Goal: Task Accomplishment & Management: Complete application form

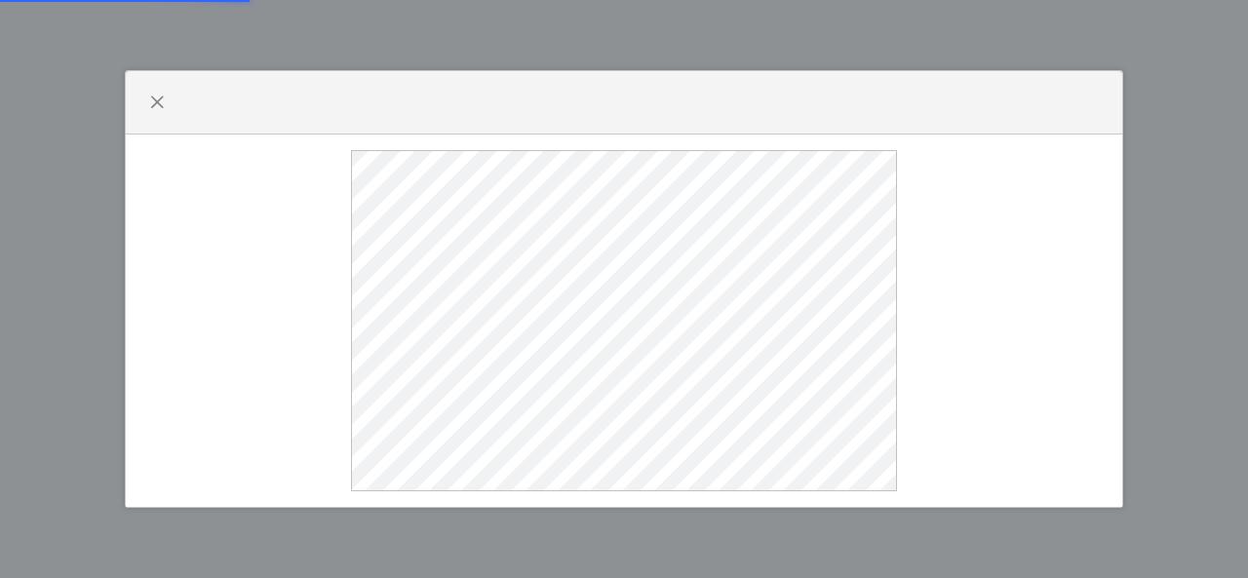
select select
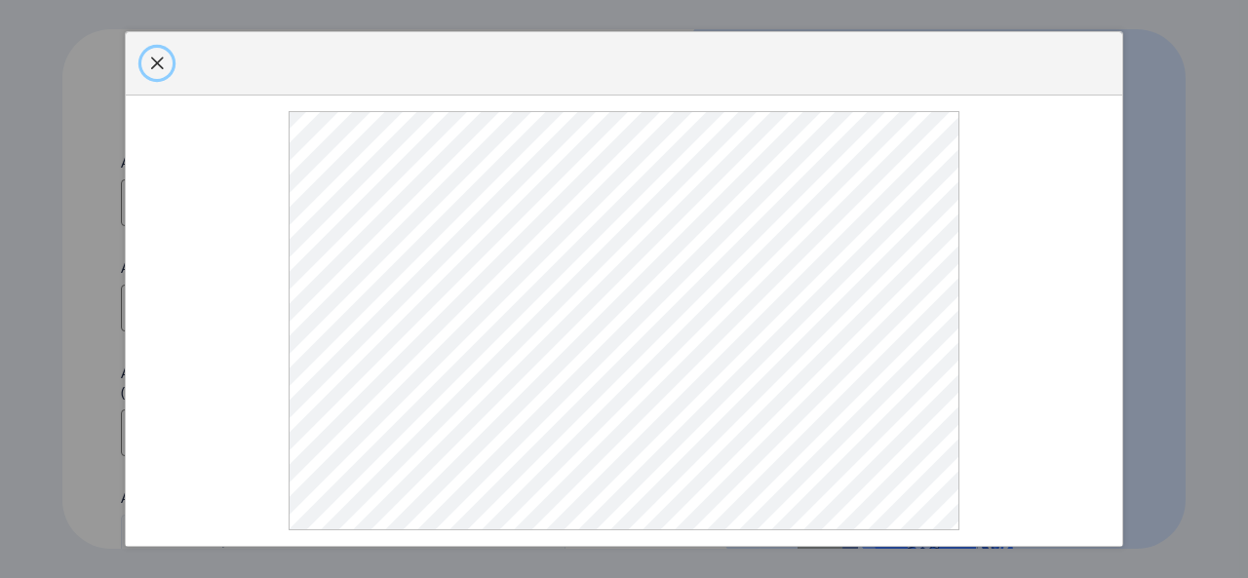
click at [159, 60] on span "button" at bounding box center [157, 64] width 16 height 16
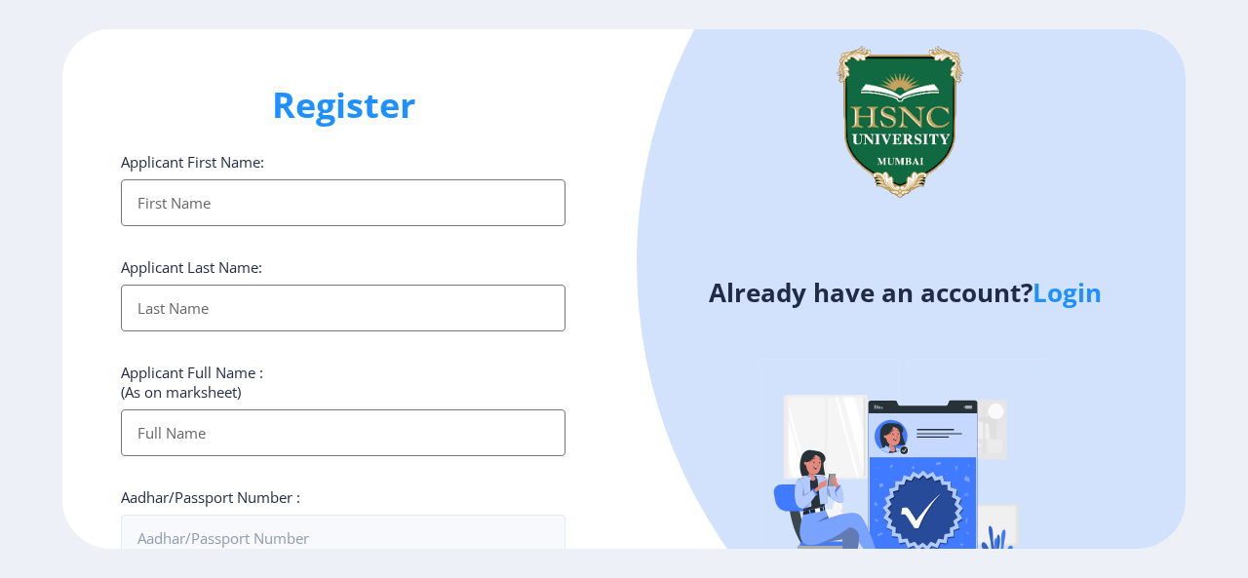
click at [369, 196] on input "Applicant First Name:" at bounding box center [343, 202] width 445 height 47
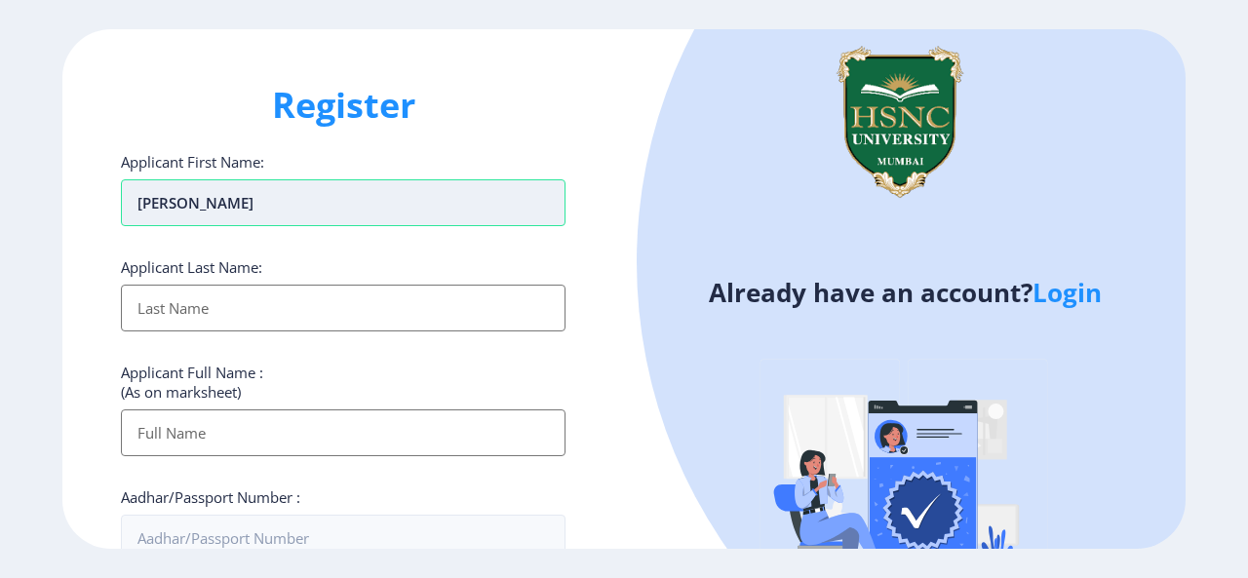
type input "[PERSON_NAME]"
type input "choudhary"
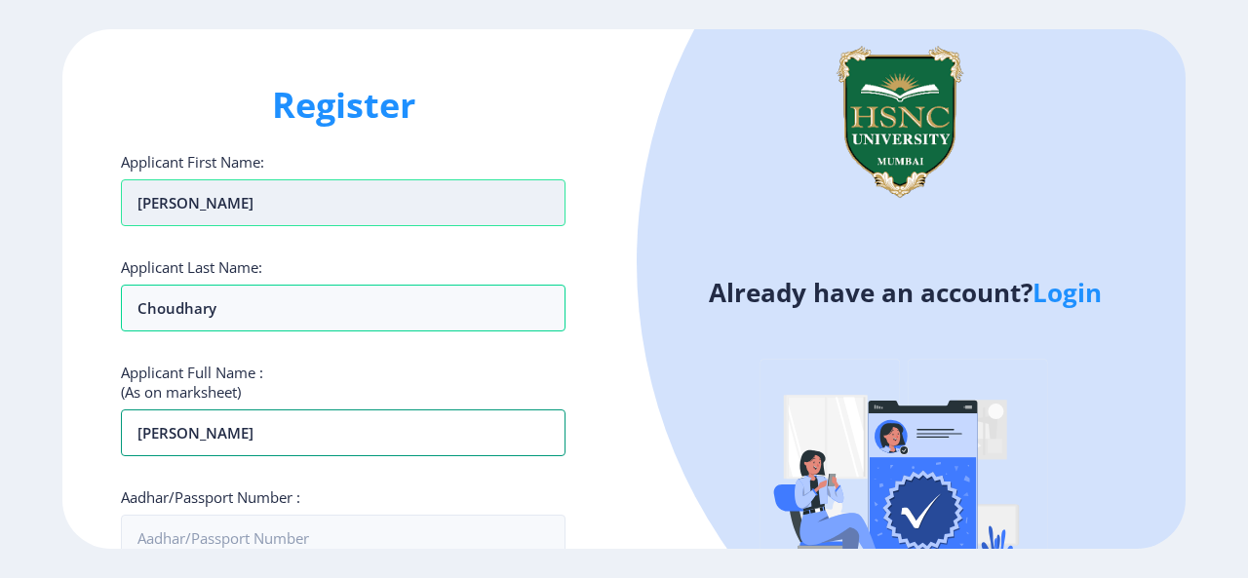
type input "[PERSON_NAME]"
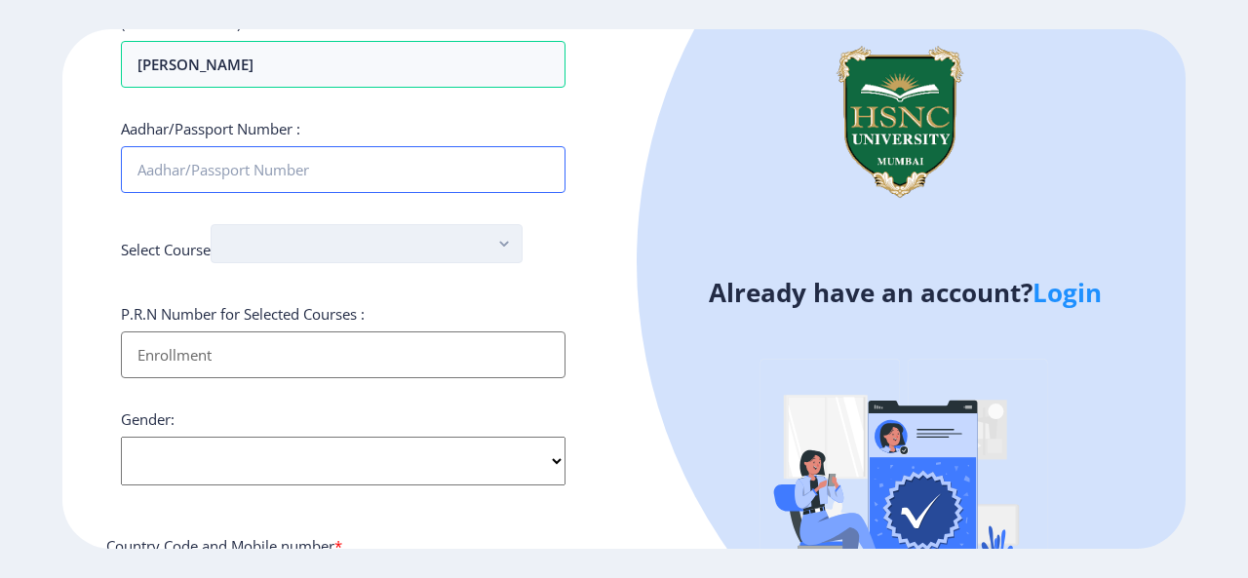
scroll to position [399, 0]
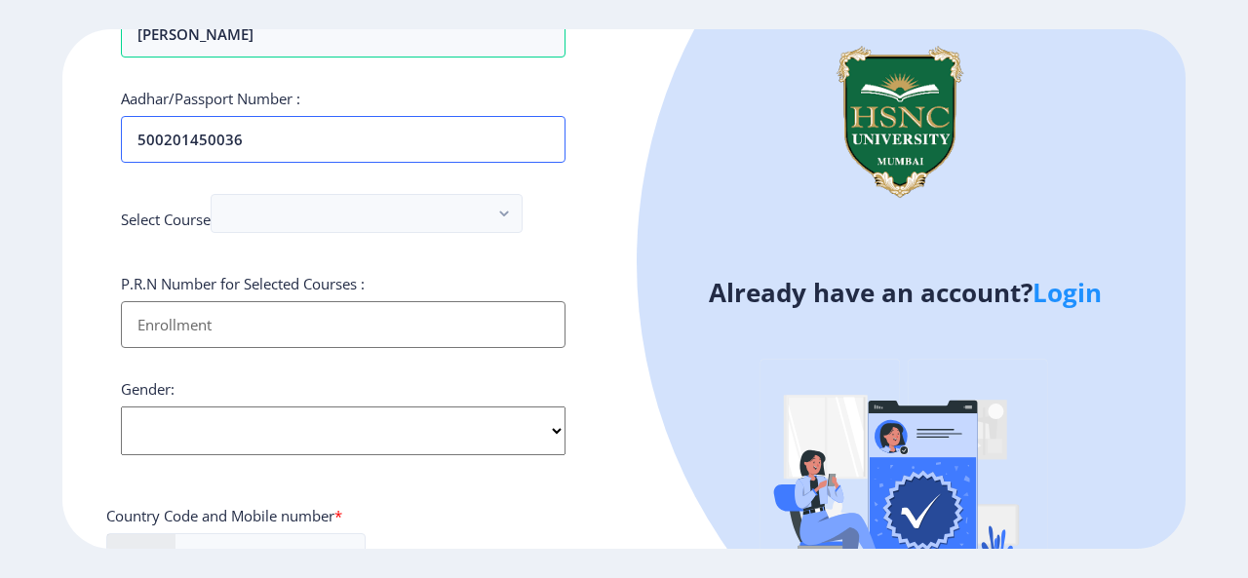
type input "500201450036"
click at [306, 330] on input "Applicant First Name:" at bounding box center [343, 324] width 445 height 47
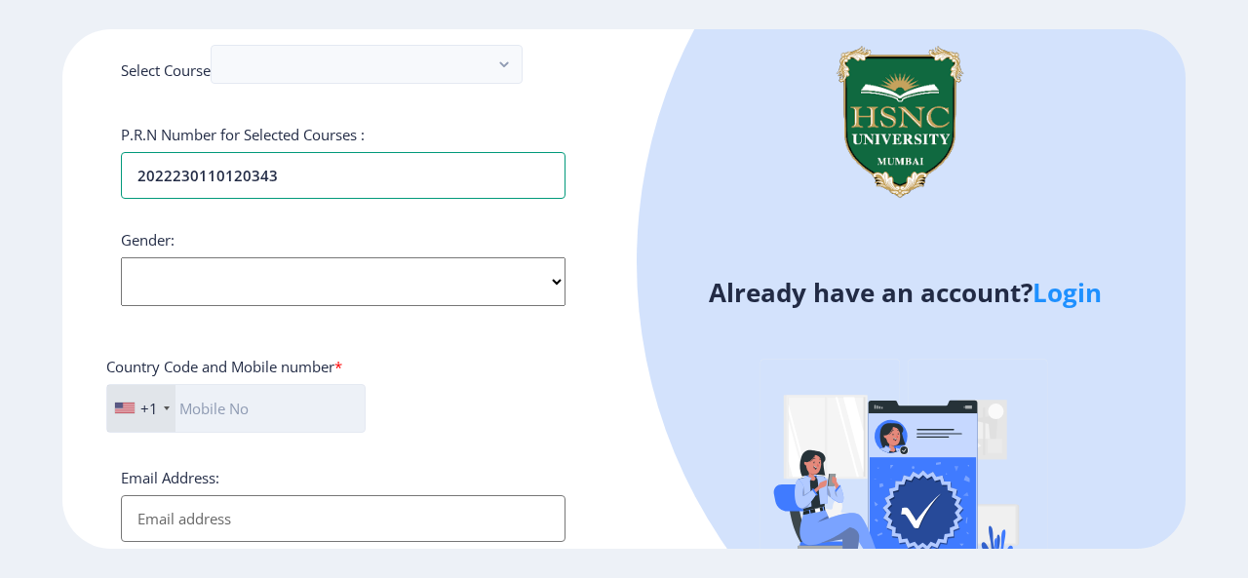
scroll to position [594, 0]
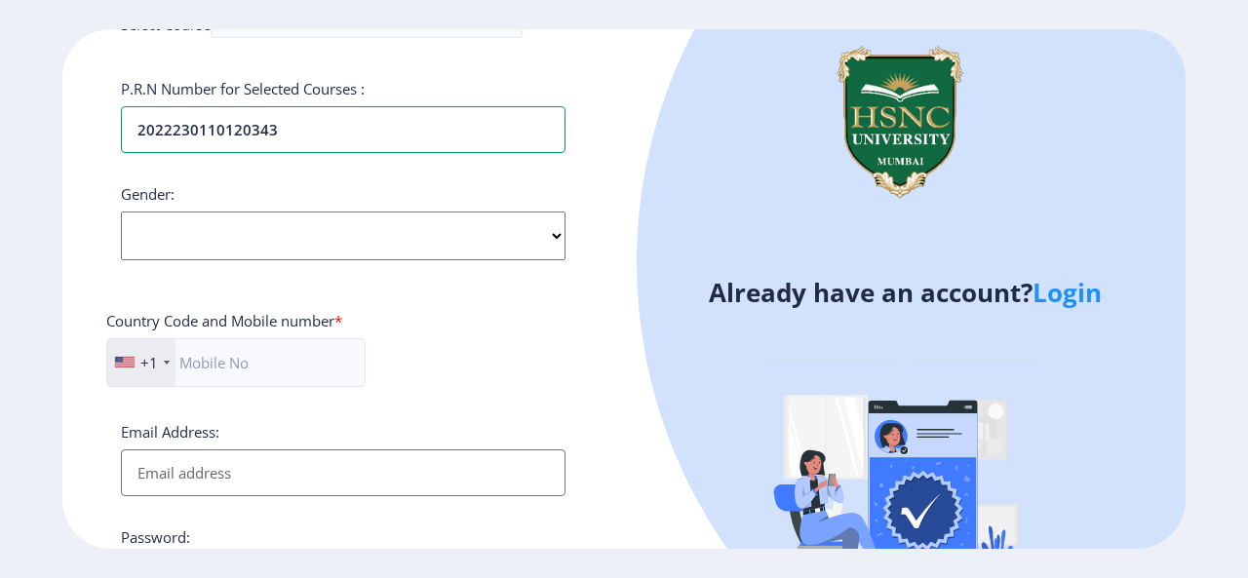
type input "2022230110120343"
click at [449, 240] on select "Select Gender [DEMOGRAPHIC_DATA] [DEMOGRAPHIC_DATA] Other" at bounding box center [343, 236] width 445 height 49
select select "[DEMOGRAPHIC_DATA]"
click at [121, 212] on select "Select Gender [DEMOGRAPHIC_DATA] [DEMOGRAPHIC_DATA] Other" at bounding box center [343, 236] width 445 height 49
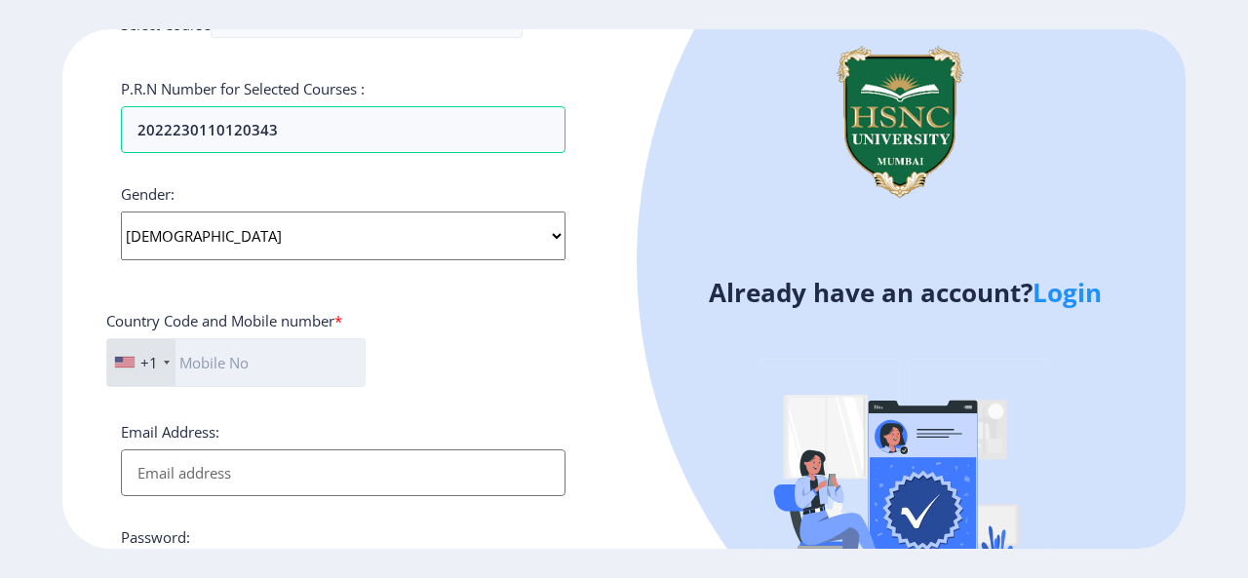
click at [276, 358] on input "text" at bounding box center [235, 362] width 259 height 49
type input "7412020170"
click at [147, 344] on div "+1" at bounding box center [141, 362] width 68 height 47
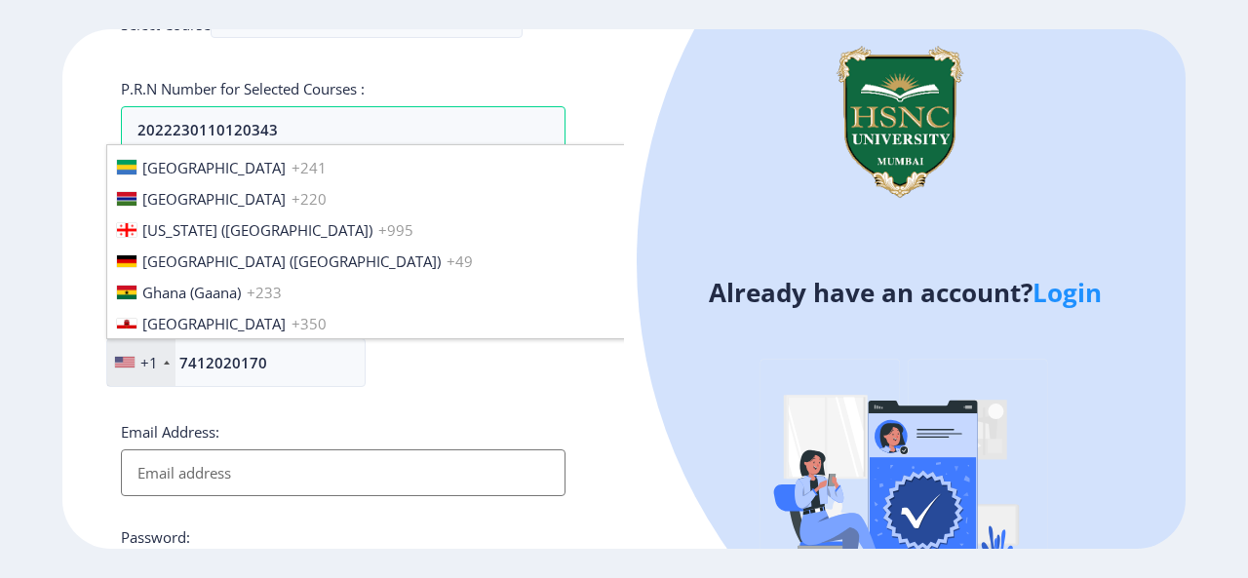
scroll to position [2925, 0]
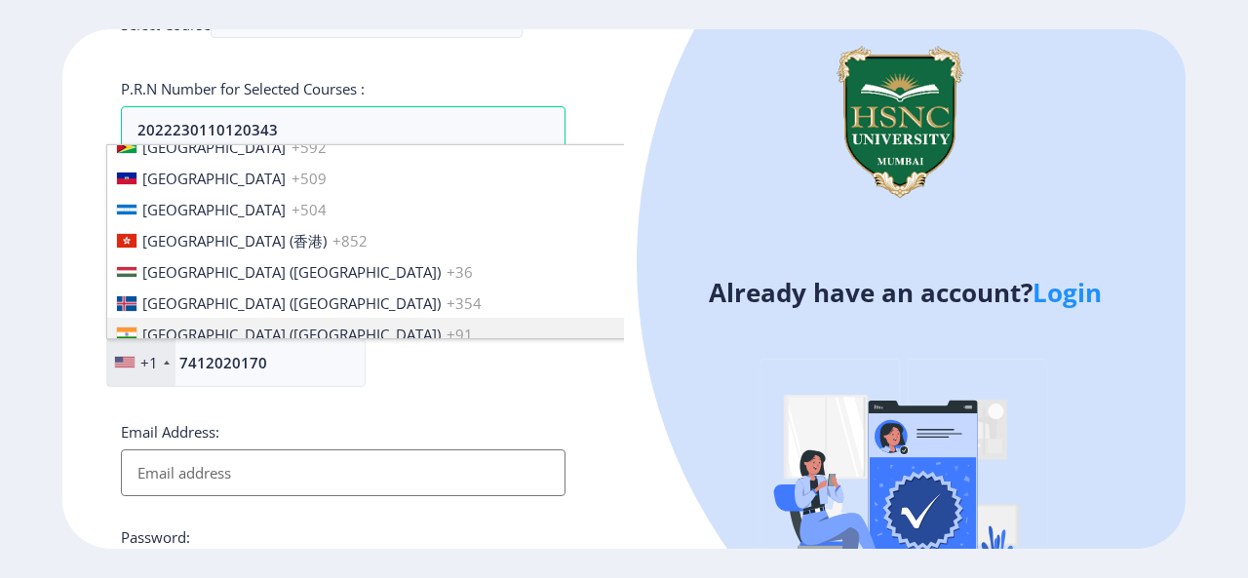
click at [218, 318] on li "[GEOGRAPHIC_DATA] ([GEOGRAPHIC_DATA]) +91" at bounding box center [415, 333] width 617 height 31
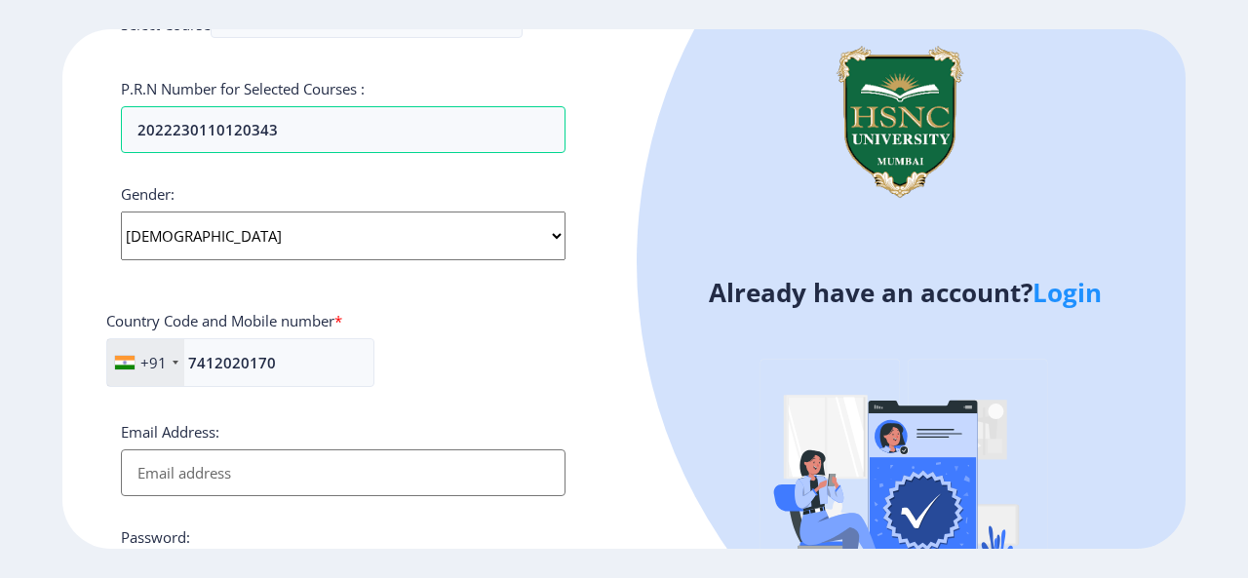
click at [248, 465] on input "Email Address:" at bounding box center [343, 473] width 445 height 47
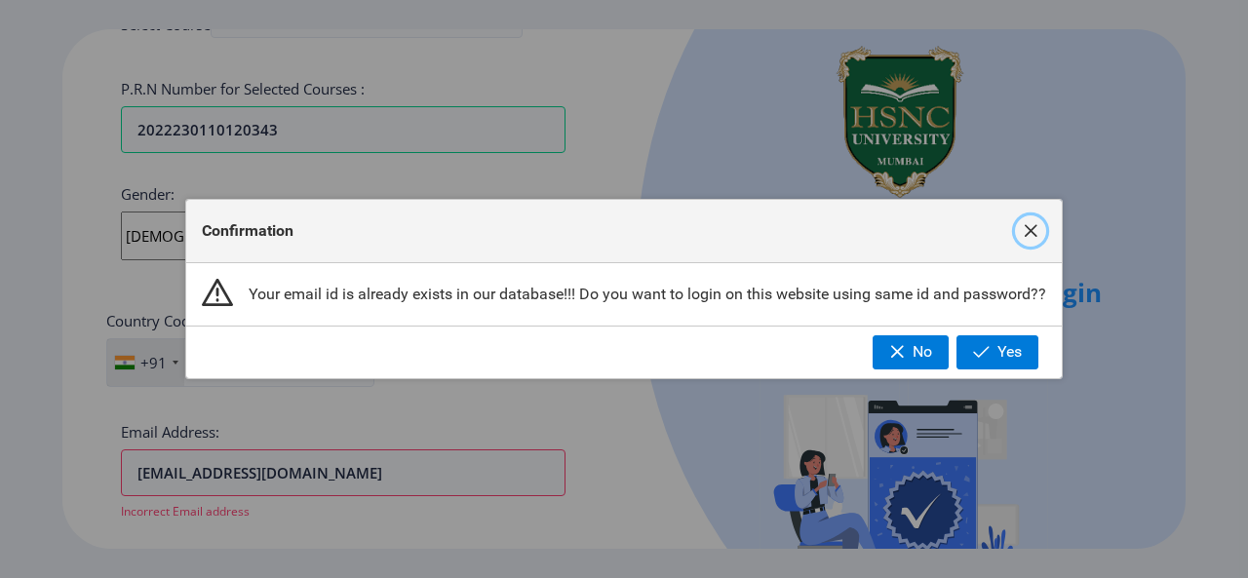
click at [1026, 231] on span "button" at bounding box center [1031, 231] width 16 height 16
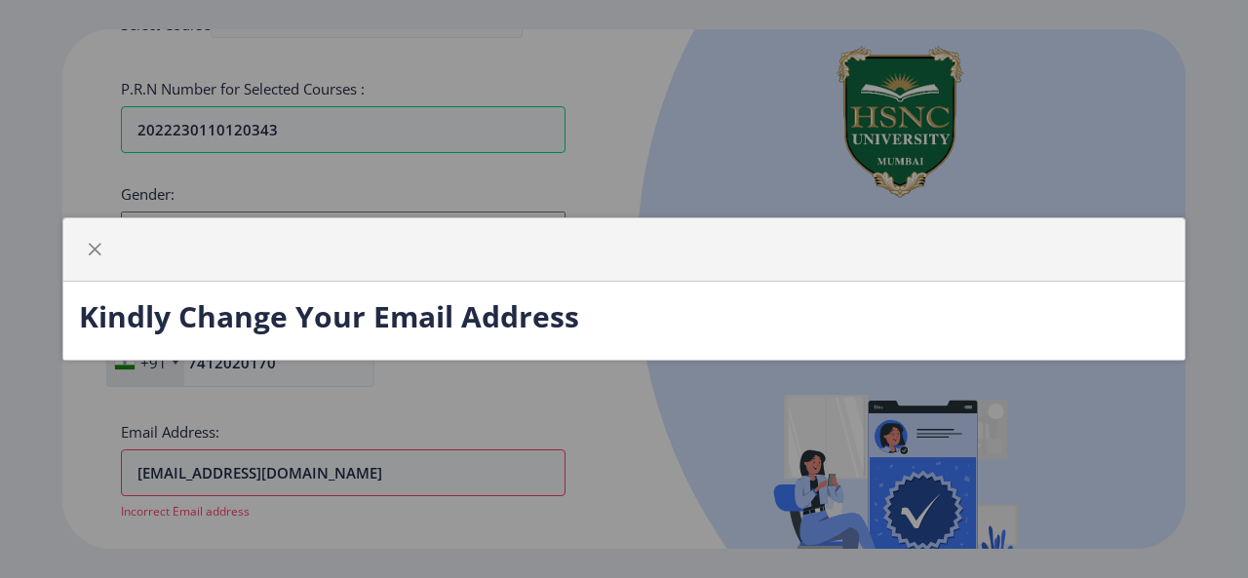
click at [562, 437] on div "Kindly Change Your Email Address" at bounding box center [624, 289] width 1248 height 578
click at [92, 253] on span "button" at bounding box center [95, 250] width 16 height 16
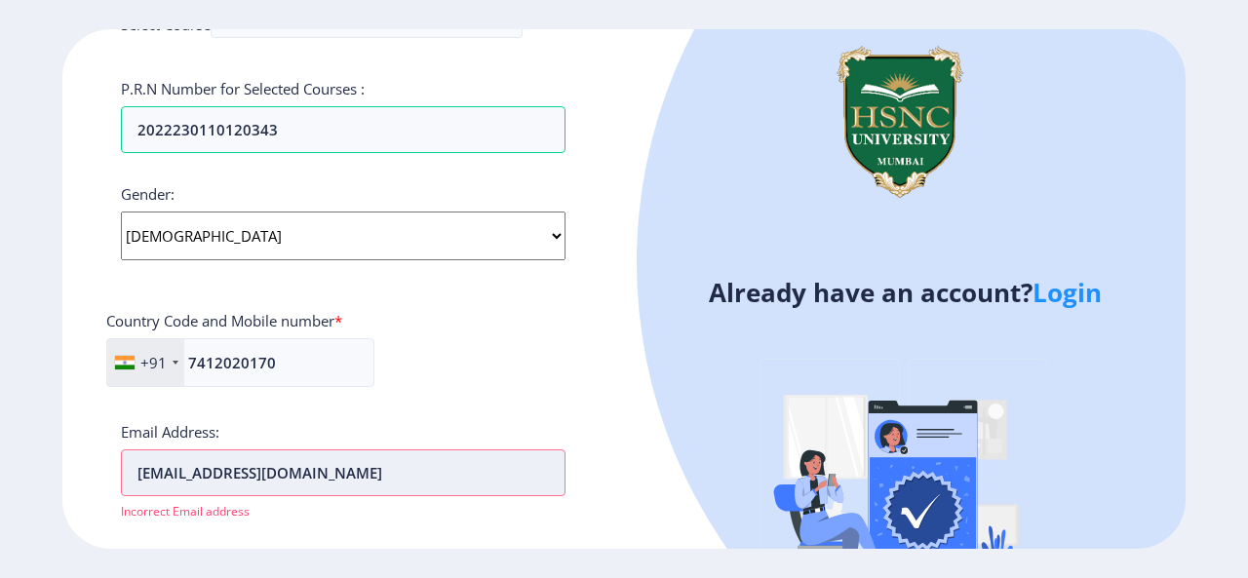
drag, startPoint x: 412, startPoint y: 464, endPoint x: 139, endPoint y: 483, distance: 273.7
click at [139, 483] on input "[EMAIL_ADDRESS][DOMAIN_NAME]" at bounding box center [343, 473] width 445 height 47
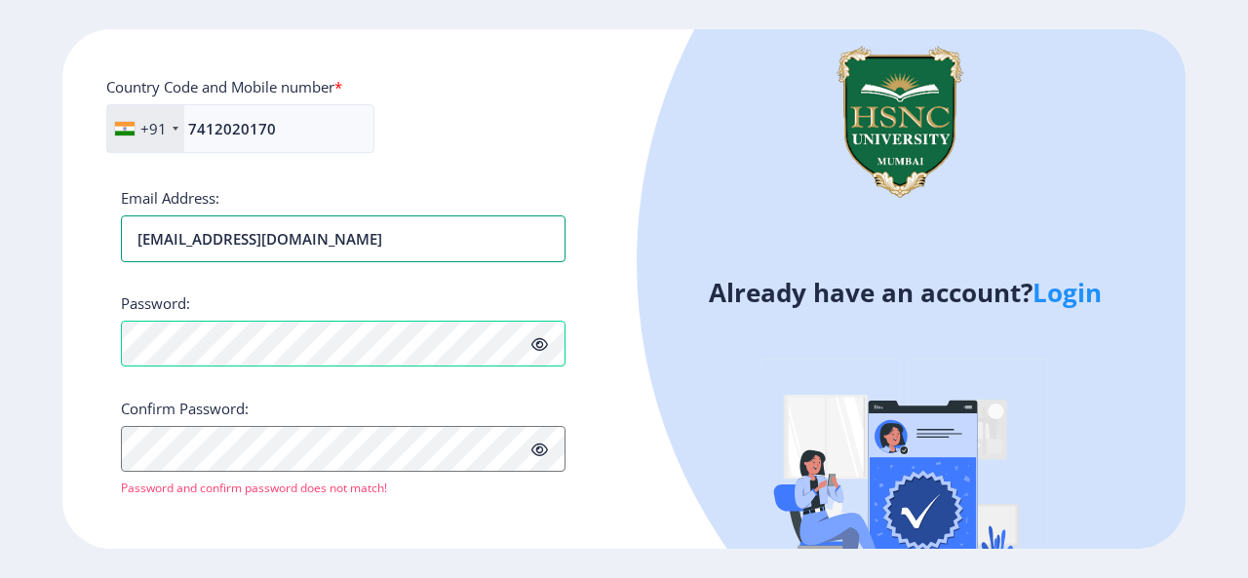
scroll to position [831, 0]
type input "[EMAIL_ADDRESS][DOMAIN_NAME]"
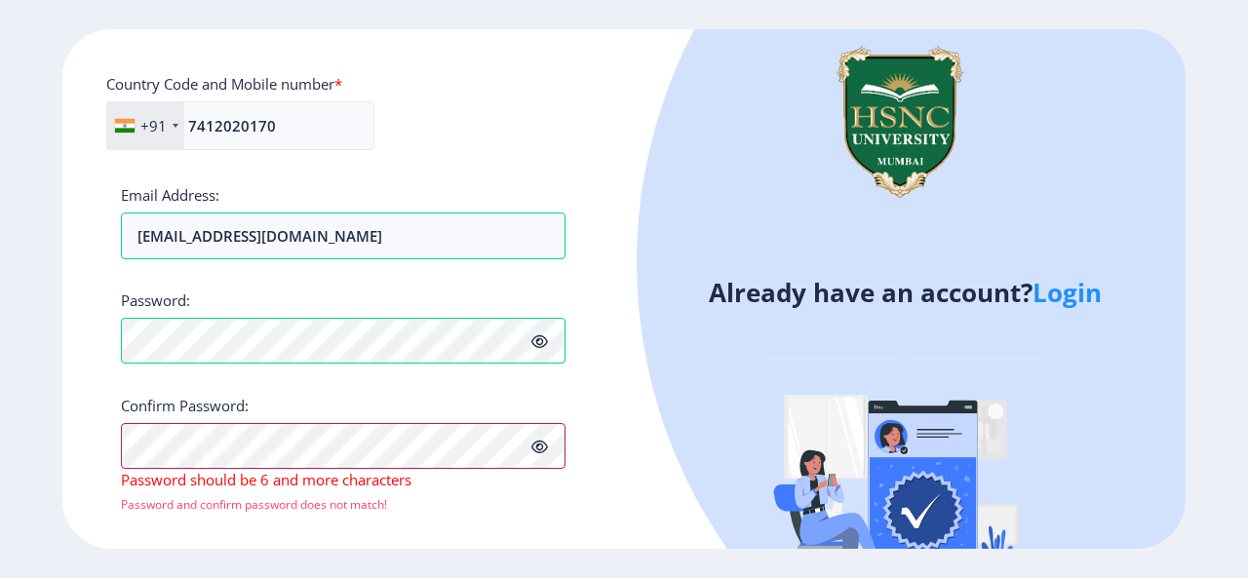
scroll to position [830, 0]
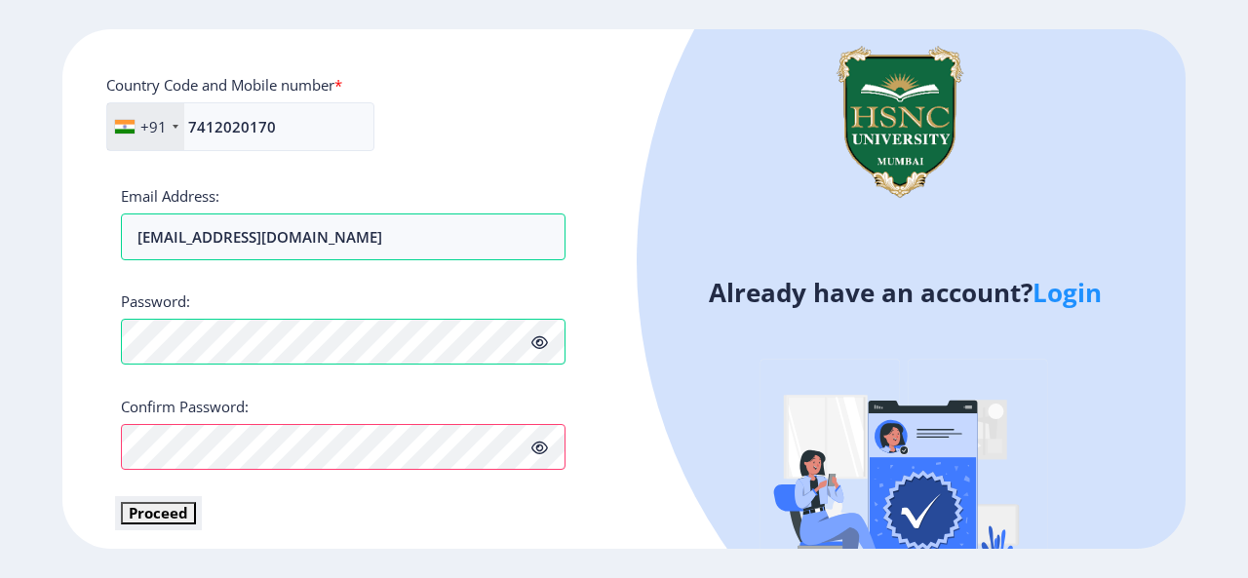
click at [179, 511] on button "Proceed" at bounding box center [158, 513] width 75 height 22
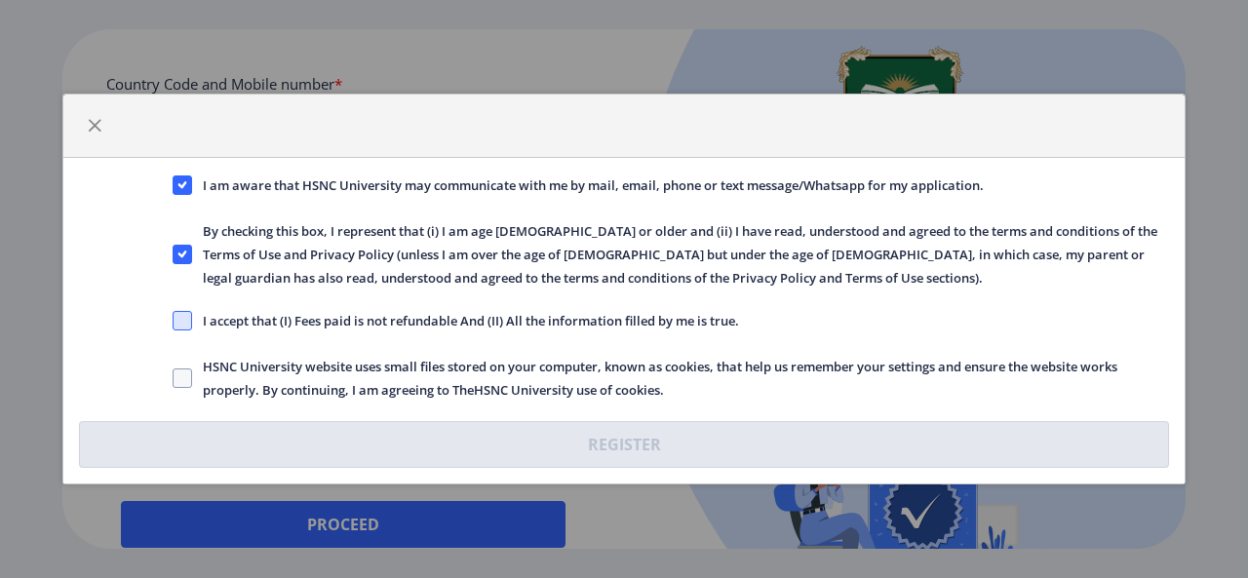
click at [187, 325] on span at bounding box center [183, 321] width 20 height 20
click at [174, 322] on input "I accept that (I) Fees paid is not refundable And (II) All the information fill…" at bounding box center [173, 321] width 1 height 1
checkbox input "true"
click at [182, 372] on span at bounding box center [183, 379] width 20 height 20
click at [174, 378] on input "HSNC University website uses small files stored on your computer, known as cook…" at bounding box center [173, 378] width 1 height 1
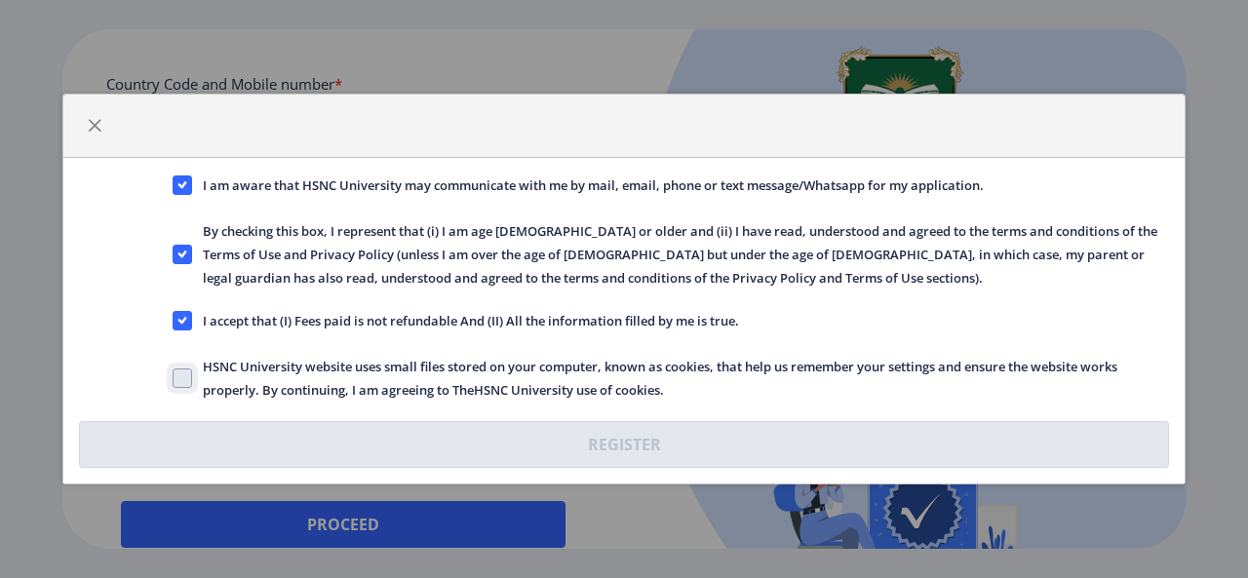
checkbox input "true"
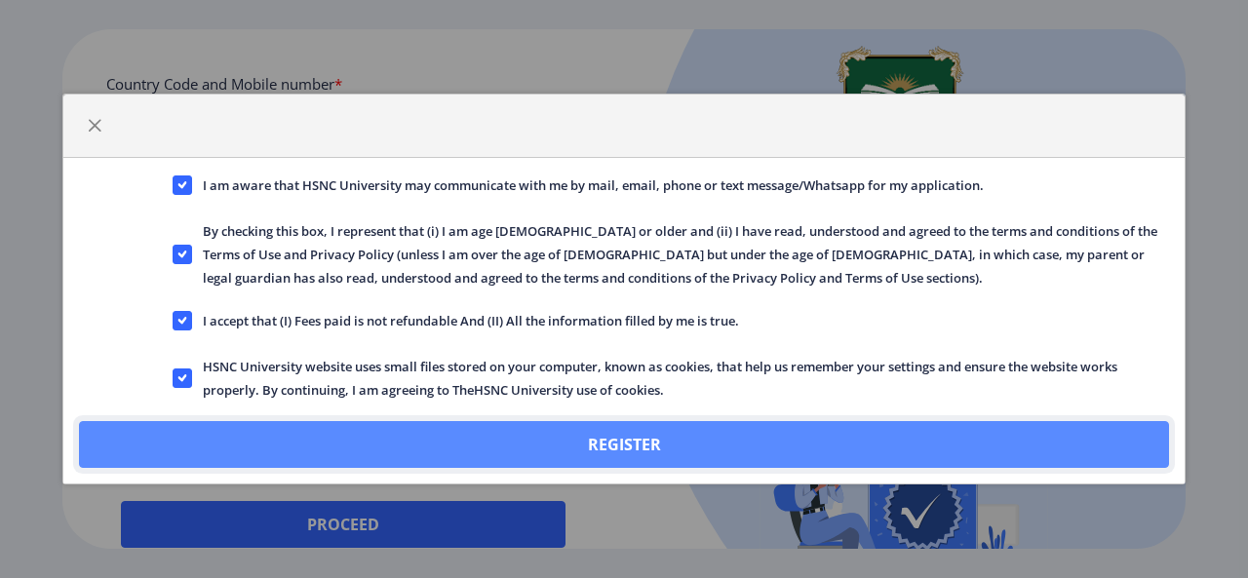
click at [537, 452] on button "Register" at bounding box center [624, 444] width 1090 height 47
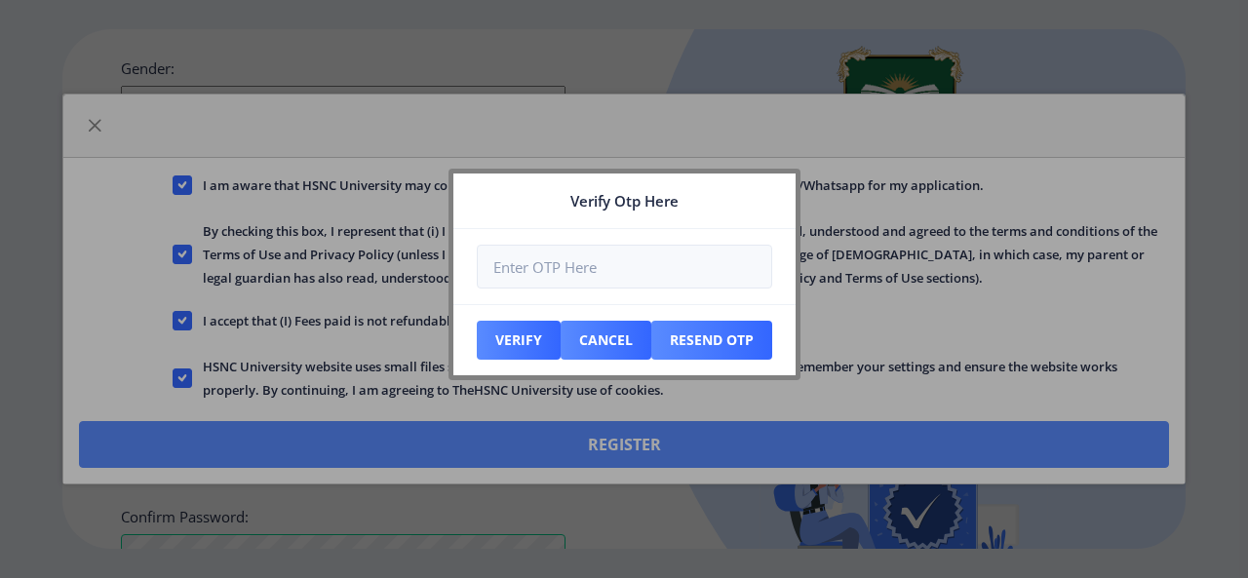
scroll to position [941, 0]
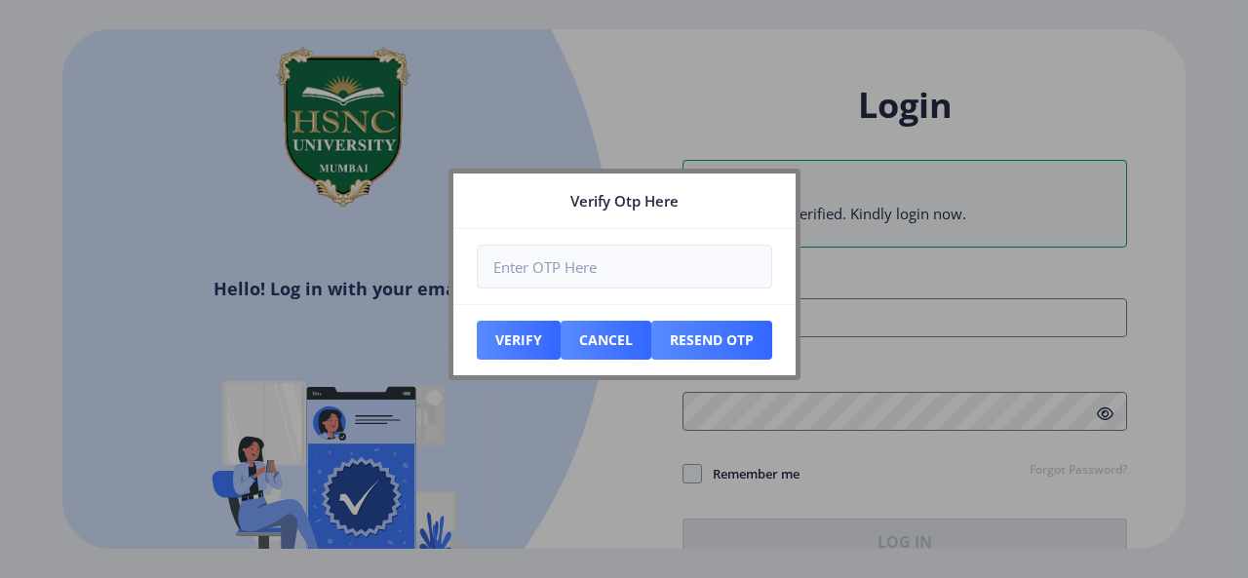
type input "[EMAIL_ADDRESS][DOMAIN_NAME]"
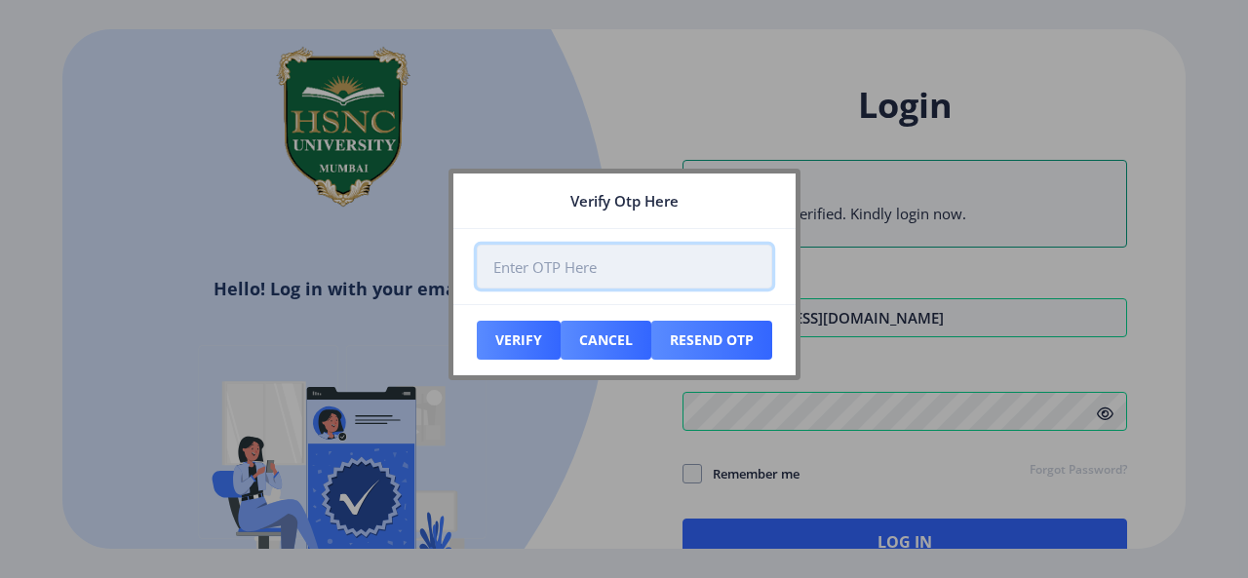
click at [561, 274] on input "number" at bounding box center [624, 267] width 295 height 44
click at [542, 274] on input "number" at bounding box center [624, 267] width 295 height 44
click at [531, 255] on input "number" at bounding box center [624, 267] width 295 height 44
click at [538, 273] on input "number" at bounding box center [624, 267] width 295 height 44
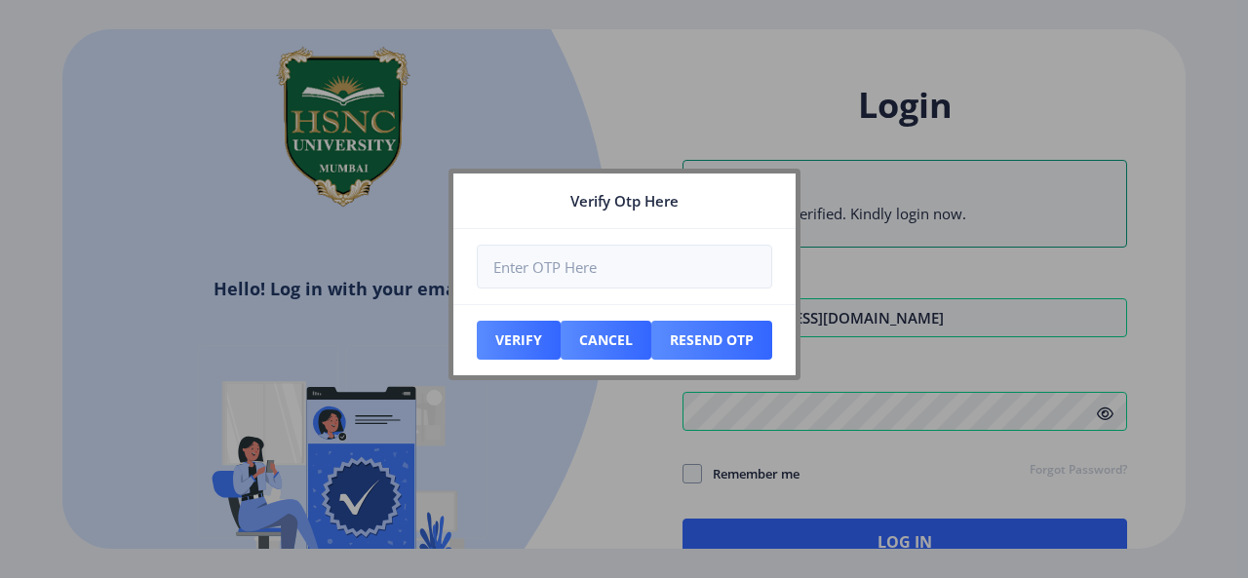
click at [570, 468] on div at bounding box center [624, 289] width 1248 height 578
drag, startPoint x: 722, startPoint y: 217, endPoint x: 607, endPoint y: 234, distance: 116.3
click at [607, 234] on nb-card "Verify Otp Here Verify Cancel Resend Otp" at bounding box center [625, 275] width 352 height 212
click at [561, 347] on button "Cancel" at bounding box center [519, 340] width 84 height 39
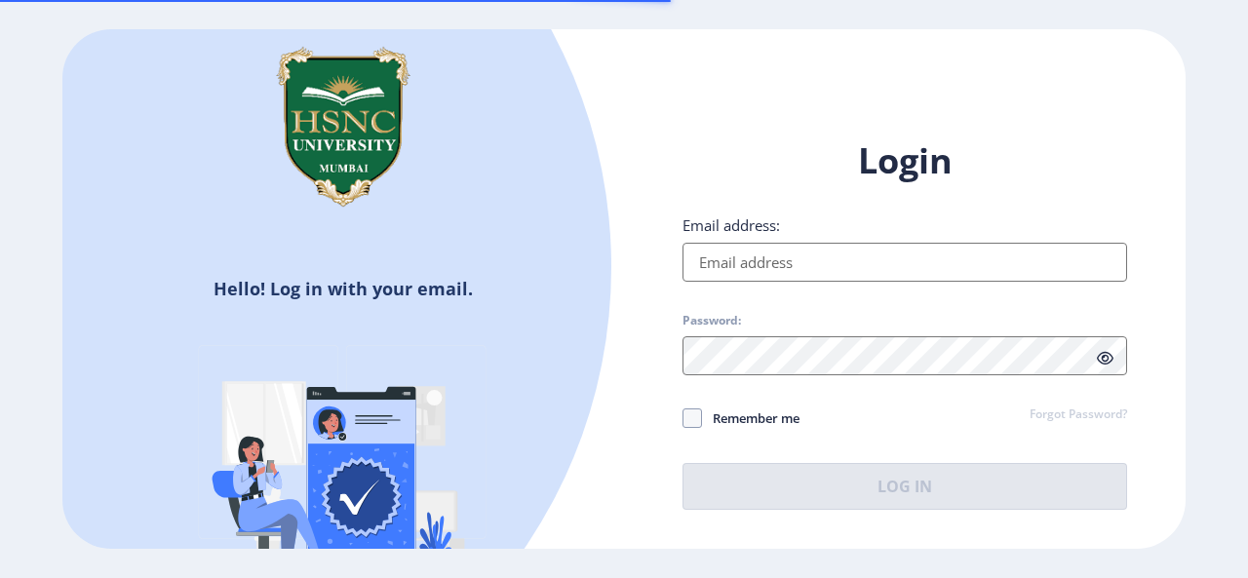
type input "[EMAIL_ADDRESS][DOMAIN_NAME]"
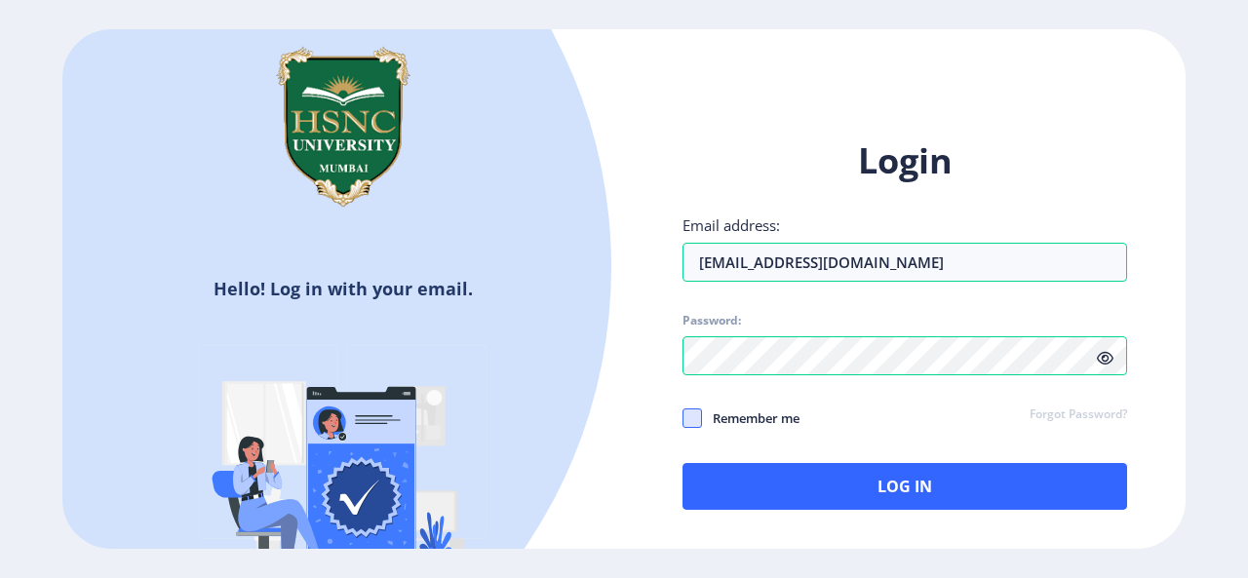
click at [695, 421] on span at bounding box center [693, 419] width 20 height 20
click at [684, 418] on input "Remember me" at bounding box center [683, 417] width 1 height 1
checkbox input "true"
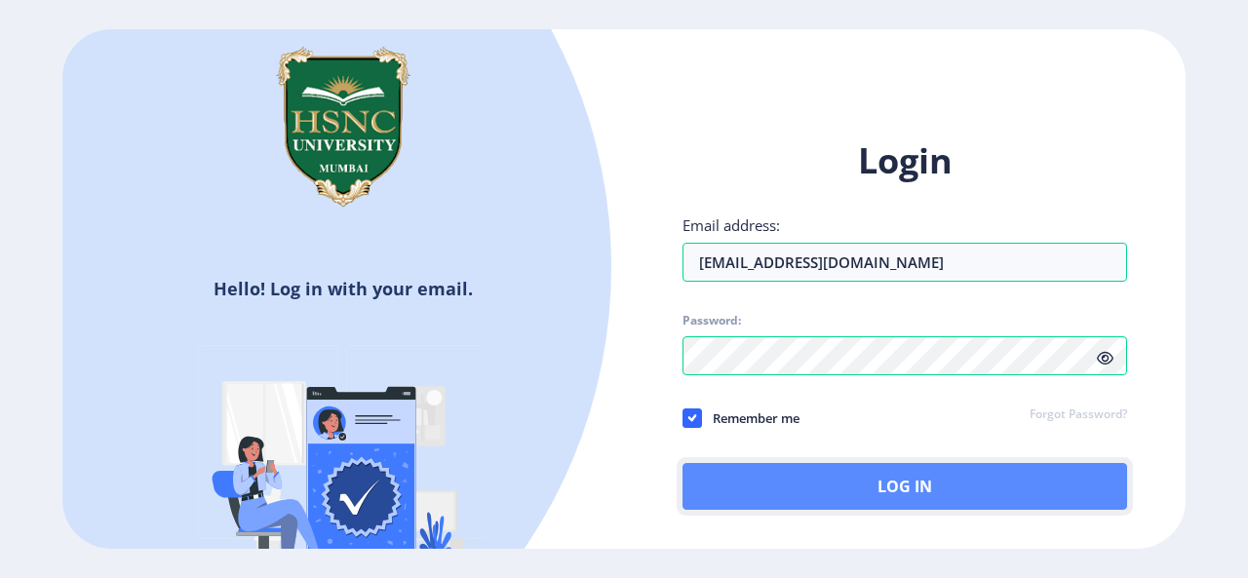
click at [780, 469] on button "Log In" at bounding box center [905, 486] width 445 height 47
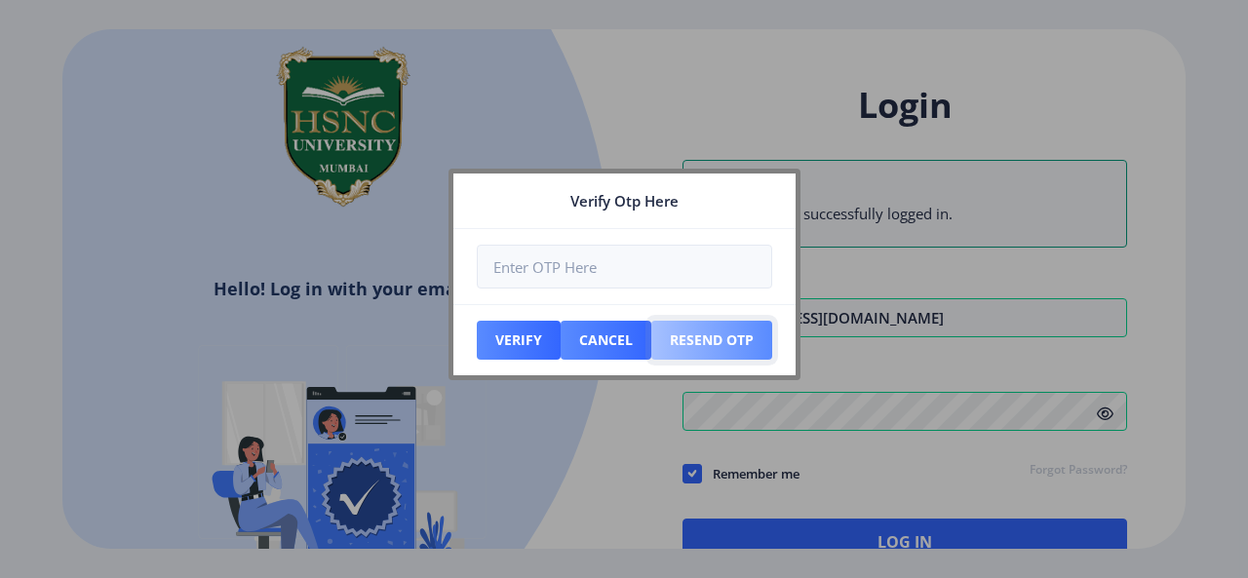
click at [561, 340] on button "Resend Otp" at bounding box center [519, 340] width 84 height 39
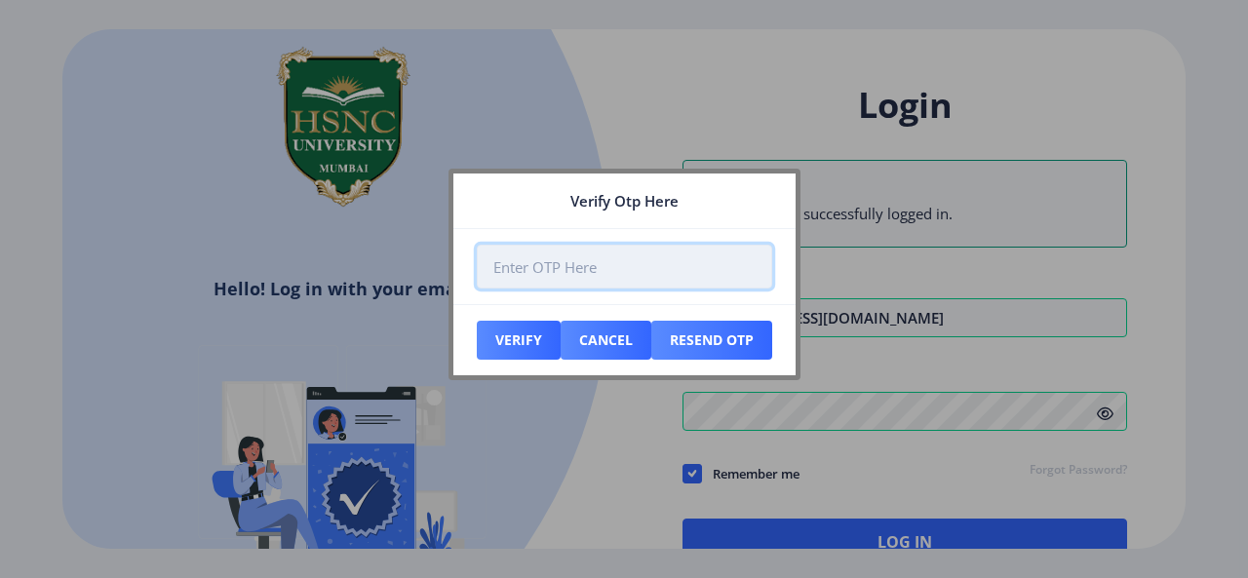
click at [587, 268] on input "number" at bounding box center [624, 267] width 295 height 44
click at [751, 272] on input "-1" at bounding box center [624, 267] width 295 height 44
click at [743, 262] on input "0" at bounding box center [624, 267] width 295 height 44
type input "01234"
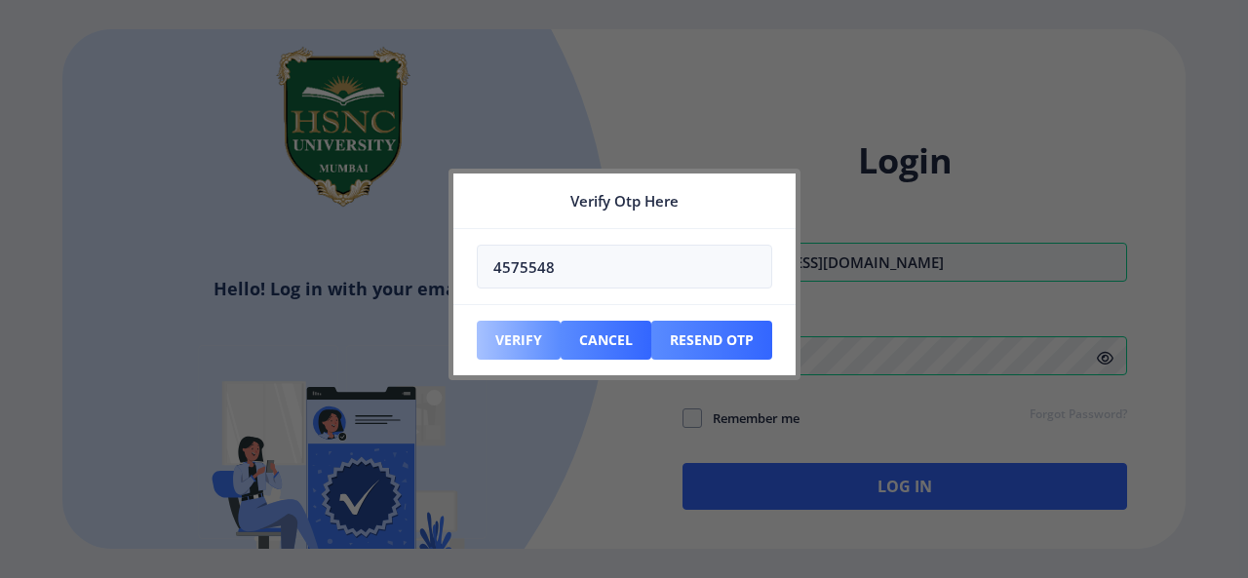
type input "4575548"
click at [527, 333] on button "Verify" at bounding box center [519, 340] width 84 height 39
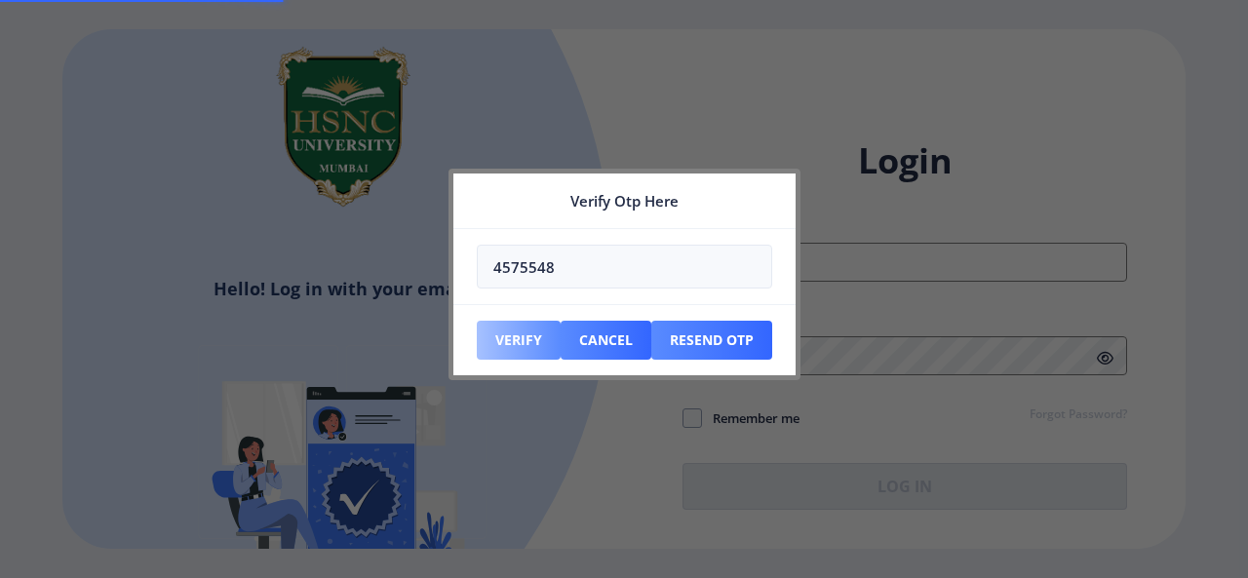
type input "[EMAIL_ADDRESS][DOMAIN_NAME]"
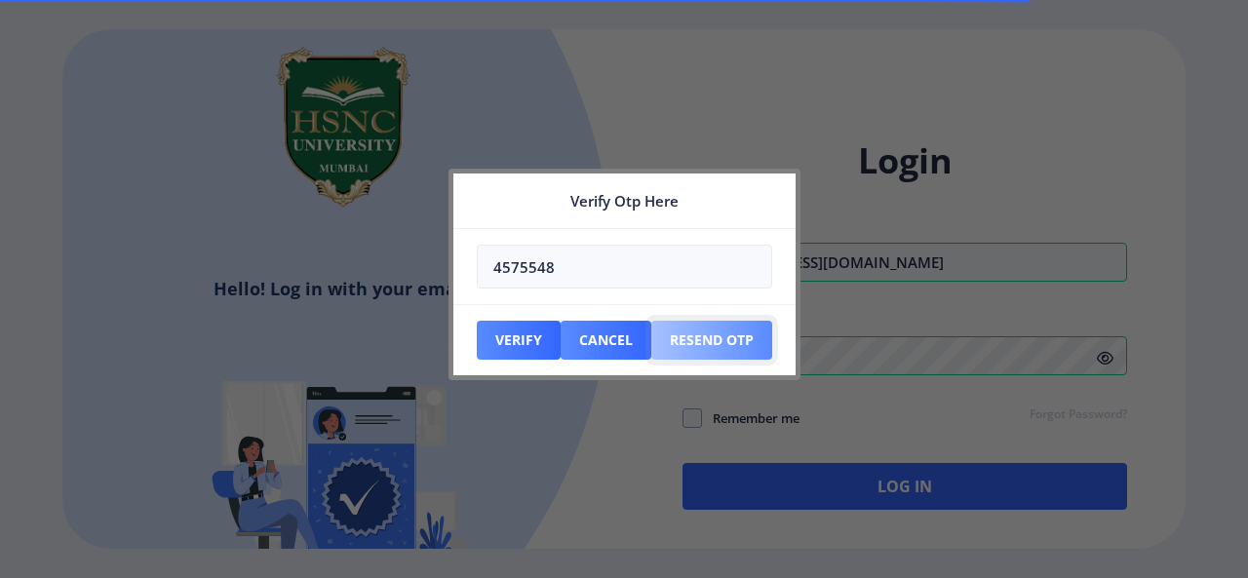
click at [561, 334] on button "Resend Otp" at bounding box center [519, 340] width 84 height 39
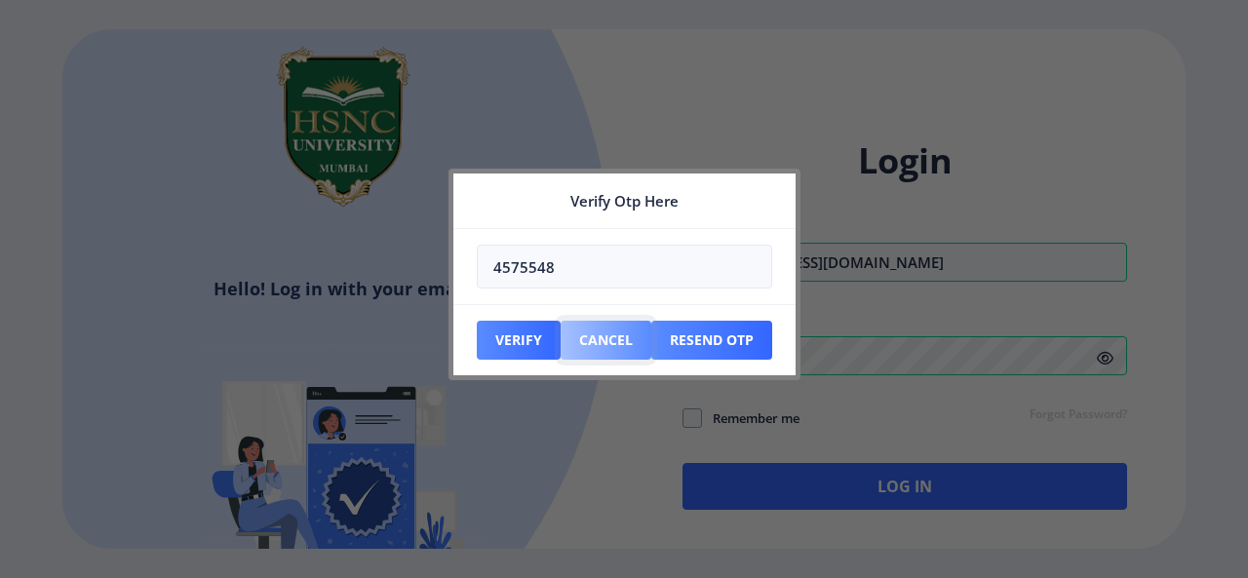
click at [561, 334] on button "Cancel" at bounding box center [519, 340] width 84 height 39
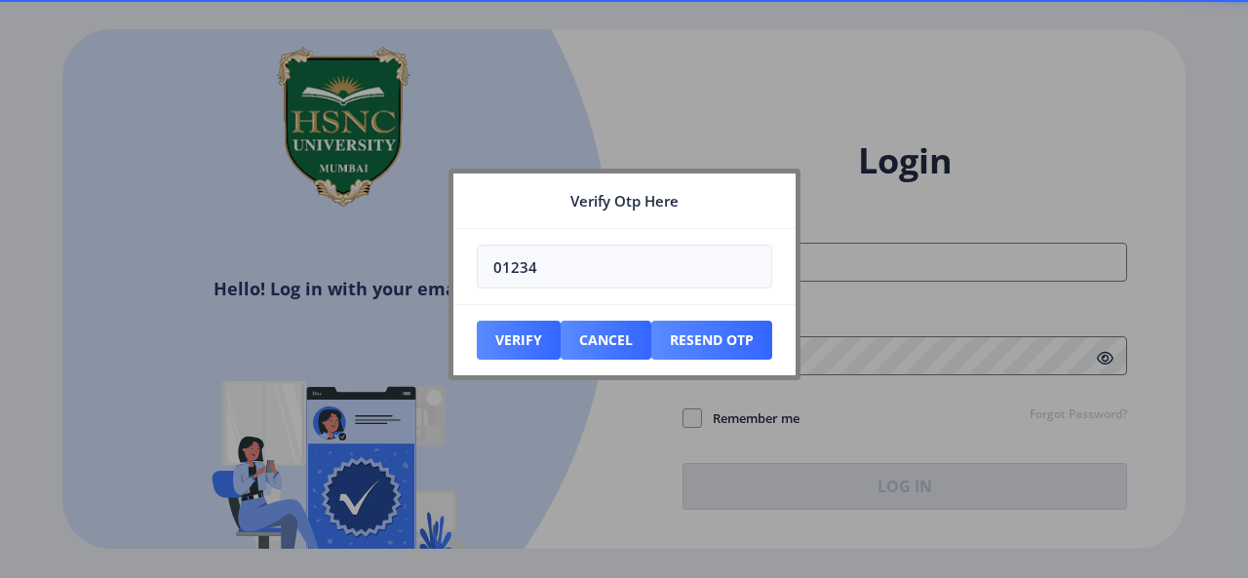
type input "[EMAIL_ADDRESS][DOMAIN_NAME]"
